Goal: Transaction & Acquisition: Purchase product/service

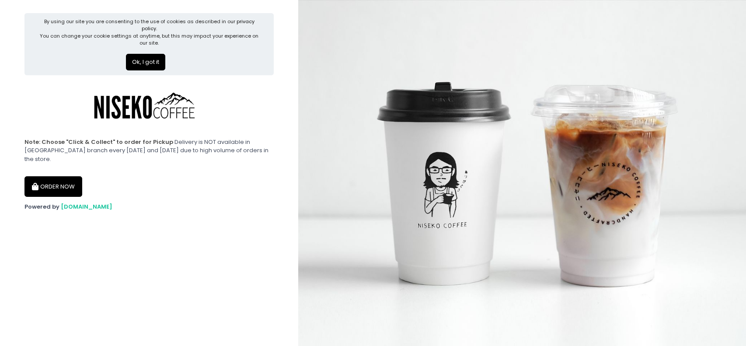
click at [143, 54] on button "Ok, I got it" at bounding box center [145, 62] width 39 height 17
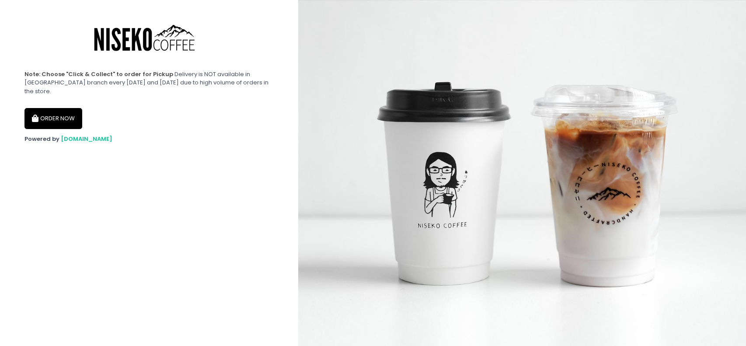
click at [69, 115] on button "ORDER NOW" at bounding box center [53, 118] width 58 height 21
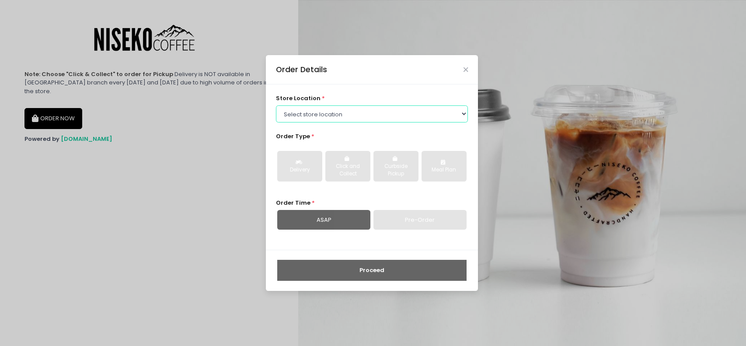
click at [323, 117] on select "Select store location [GEOGRAPHIC_DATA] [GEOGRAPHIC_DATA] Niseko Coffee [GEOGRA…" at bounding box center [372, 113] width 192 height 17
select select "645a039fd957f8b56cab6e88"
click at [276, 105] on select "Select store location [GEOGRAPHIC_DATA] [GEOGRAPHIC_DATA] Niseko Coffee [GEOGRA…" at bounding box center [372, 113] width 192 height 17
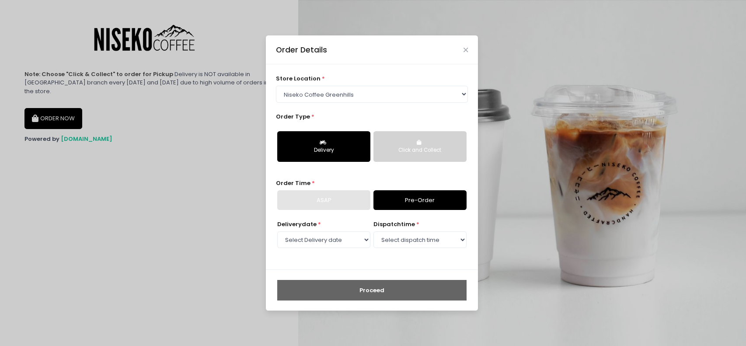
click at [412, 149] on div "Click and Collect" at bounding box center [420, 151] width 81 height 8
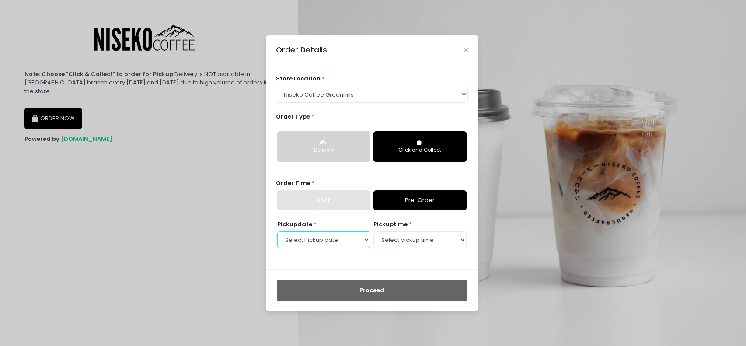
click at [357, 238] on select "Select Pickup date [DATE] [DATE] [DATE] [DATE] [DATE] [DATE] [DATE] [DATE] [DAT…" at bounding box center [323, 239] width 93 height 17
select select "[DATE]"
click at [277, 231] on select "Select Pickup date [DATE] [DATE] [DATE] [DATE] [DATE] [DATE] [DATE] [DATE] [DAT…" at bounding box center [323, 239] width 93 height 17
click at [419, 239] on select "Select pickup time 11:00 AM - 11:30 AM 11:30 AM - 12:00 PM 12:00 PM - 12:30 PM …" at bounding box center [420, 239] width 93 height 17
select select "17:30"
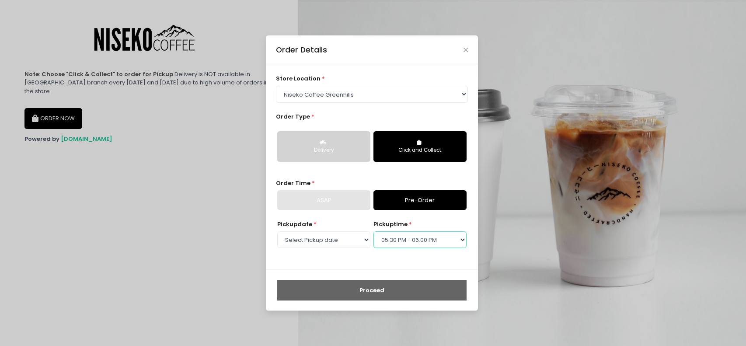
click at [374, 231] on select "Select pickup time 11:00 AM - 11:30 AM 11:30 AM - 12:00 PM 12:00 PM - 12:30 PM …" at bounding box center [420, 239] width 93 height 17
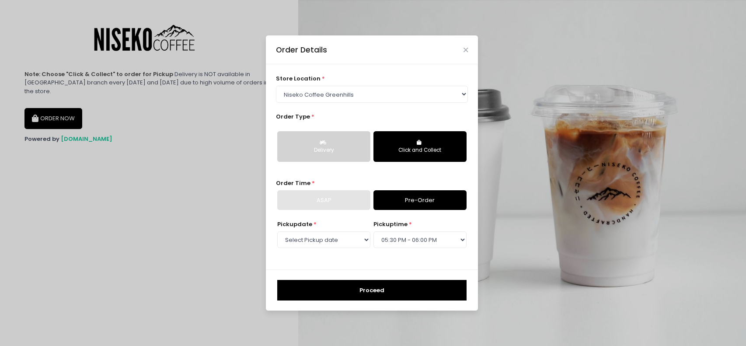
click at [381, 289] on button "Proceed" at bounding box center [371, 290] width 189 height 21
